Goal: Subscribe to service/newsletter

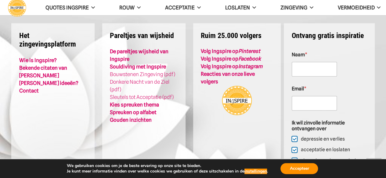
scroll to position [1721, 0]
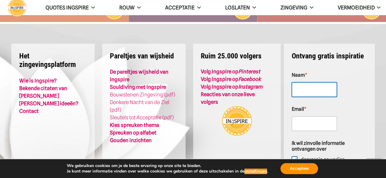
click at [317, 89] on input "Naam *" at bounding box center [314, 89] width 45 height 15
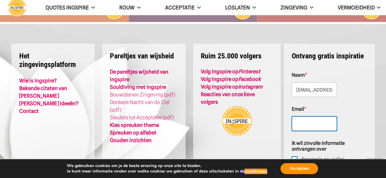
click at [305, 119] on input "Email *" at bounding box center [314, 124] width 45 height 15
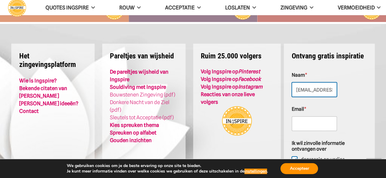
scroll to position [0, 13]
drag, startPoint x: 296, startPoint y: 86, endPoint x: 336, endPoint y: 89, distance: 40.7
click at [336, 89] on input "[EMAIL_ADDRESS][DOMAIN_NAME]" at bounding box center [314, 89] width 45 height 15
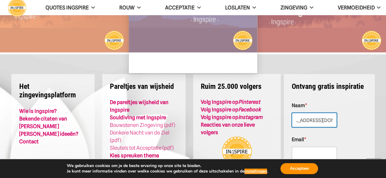
scroll to position [0, 0]
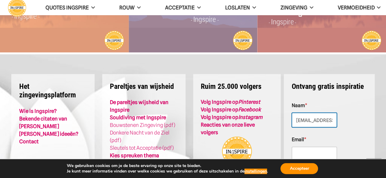
click at [296, 113] on input "[EMAIL_ADDRESS][DOMAIN_NAME]" at bounding box center [314, 120] width 45 height 15
type input "[PERSON_NAME]"
click at [293, 148] on input "Email *" at bounding box center [314, 154] width 45 height 15
type input "[EMAIL_ADDRESS][DOMAIN_NAME]"
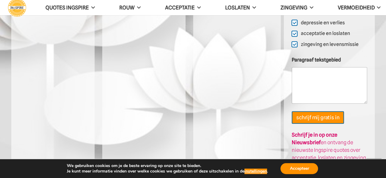
scroll to position [1859, 0]
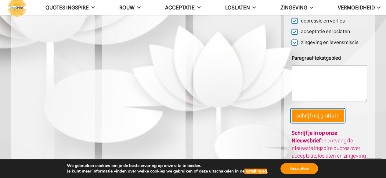
click at [305, 118] on button "schrijf mij gratis in" at bounding box center [318, 116] width 52 height 13
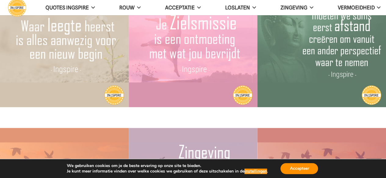
scroll to position [1482, 0]
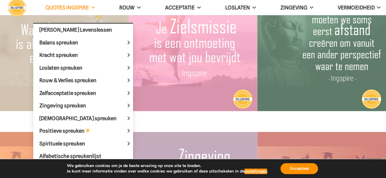
click at [94, 5] on span at bounding box center [92, 7] width 6 height 5
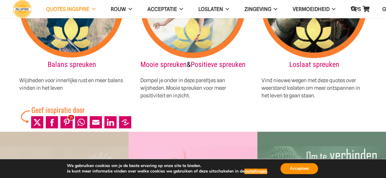
scroll to position [896, 0]
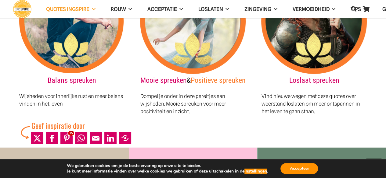
click at [198, 76] on link "Positieve spreuken" at bounding box center [218, 80] width 55 height 9
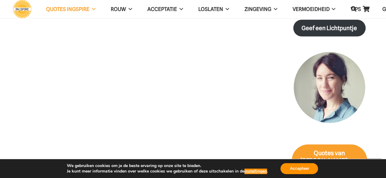
scroll to position [871, 0]
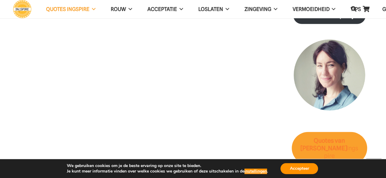
click at [315, 139] on strong "Quotes" at bounding box center [324, 140] width 20 height 7
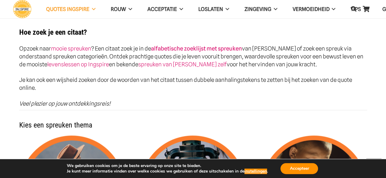
scroll to position [691, 0]
